Goal: Information Seeking & Learning: Learn about a topic

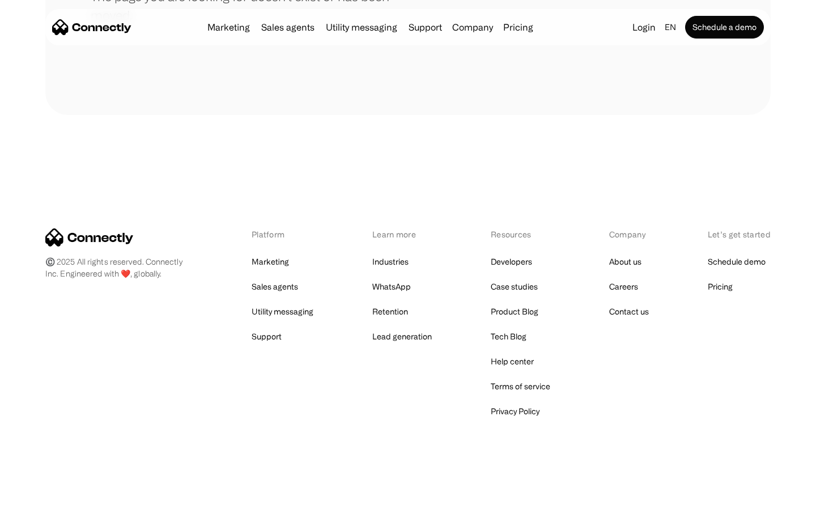
scroll to position [207, 0]
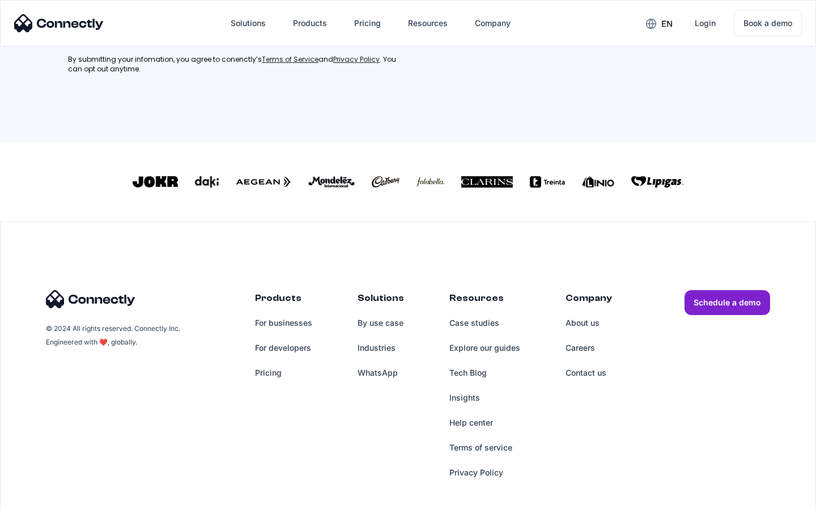
scroll to position [510, 0]
